Goal: Navigation & Orientation: Find specific page/section

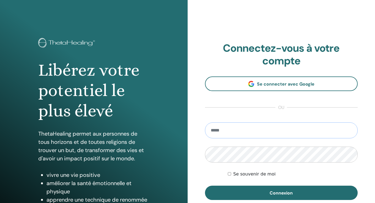
type input "**********"
click at [281, 193] on button "Connexion" at bounding box center [281, 193] width 153 height 14
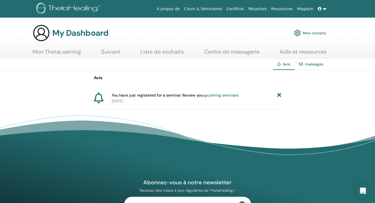
click at [214, 95] on link "upcoming seminars" at bounding box center [221, 95] width 36 height 5
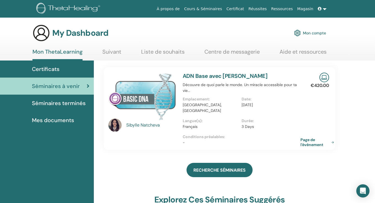
click at [50, 104] on span "Séminaires terminés" at bounding box center [59, 103] width 54 height 8
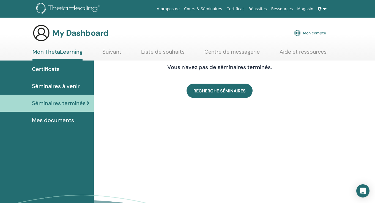
click at [53, 120] on span "Mes documents" at bounding box center [53, 120] width 42 height 8
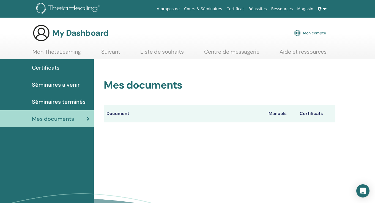
click at [54, 85] on span "Séminaires à venir" at bounding box center [56, 85] width 48 height 8
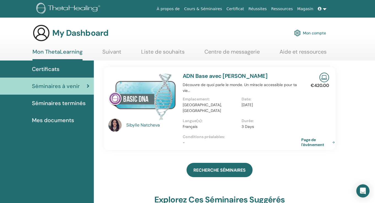
click at [303, 137] on link "Page de l'événement" at bounding box center [319, 142] width 36 height 10
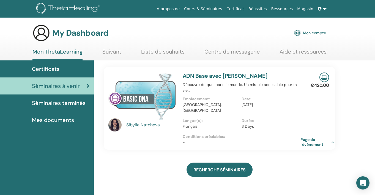
click at [72, 105] on span "Séminaires terminés" at bounding box center [59, 103] width 54 height 8
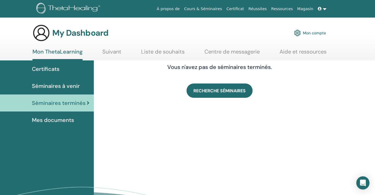
click at [53, 66] on span "Certificats" at bounding box center [46, 69] width 28 height 8
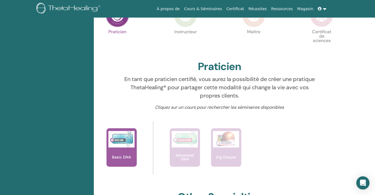
scroll to position [-10, 0]
